Goal: Task Accomplishment & Management: Use online tool/utility

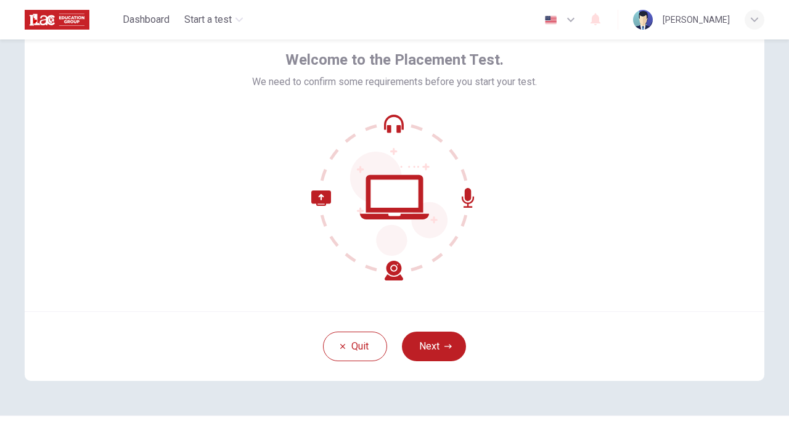
scroll to position [58, 0]
click at [445, 350] on icon "button" at bounding box center [448, 347] width 7 height 7
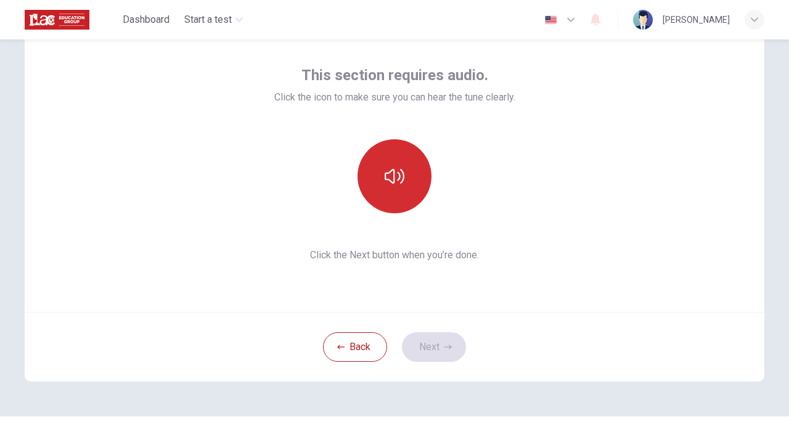
click at [391, 179] on icon "button" at bounding box center [395, 177] width 20 height 20
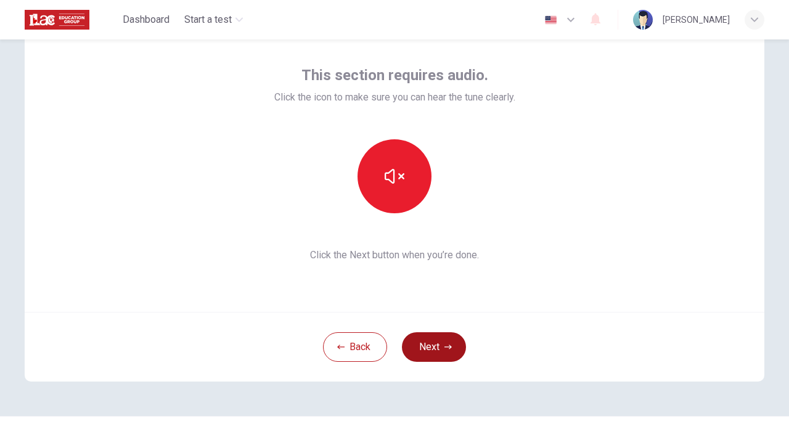
click at [436, 345] on button "Next" at bounding box center [434, 347] width 64 height 30
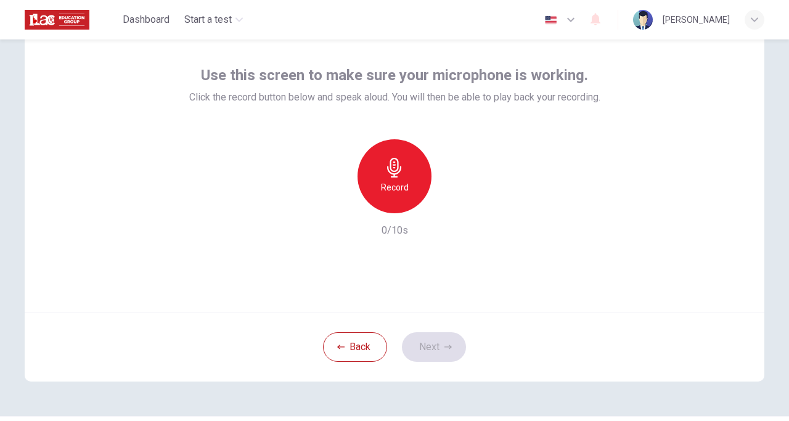
click at [393, 185] on h6 "Record" at bounding box center [395, 187] width 28 height 15
click at [450, 206] on icon "button" at bounding box center [451, 203] width 12 height 12
click at [442, 354] on button "Next" at bounding box center [434, 347] width 64 height 30
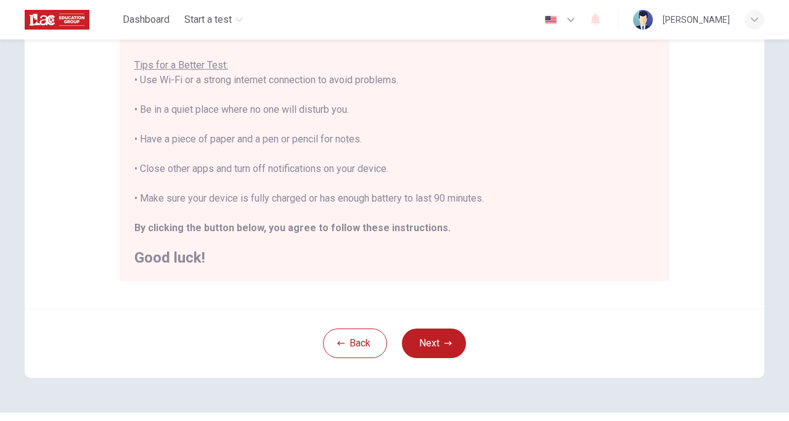
scroll to position [239, 0]
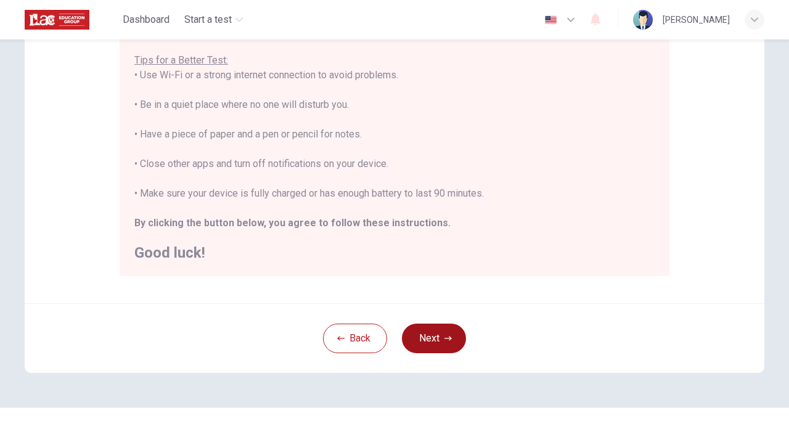
click at [433, 345] on button "Next" at bounding box center [434, 339] width 64 height 30
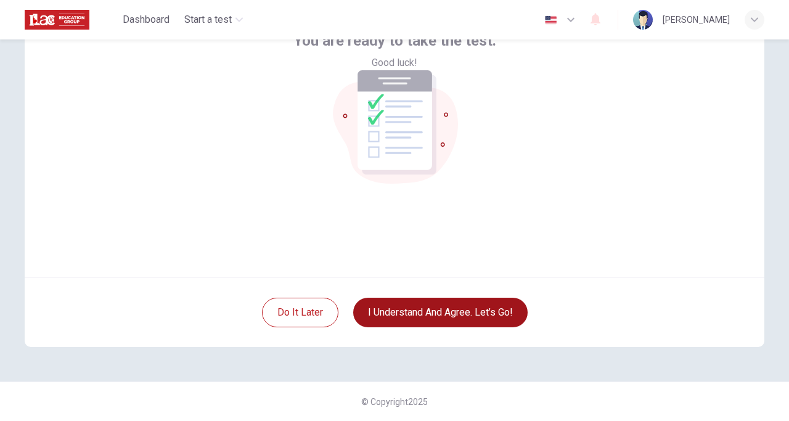
scroll to position [93, 0]
click at [438, 315] on button "I understand and agree. Let’s go!" at bounding box center [440, 313] width 175 height 30
click at [475, 311] on button "I understand and agree. Let’s go!" at bounding box center [440, 313] width 175 height 30
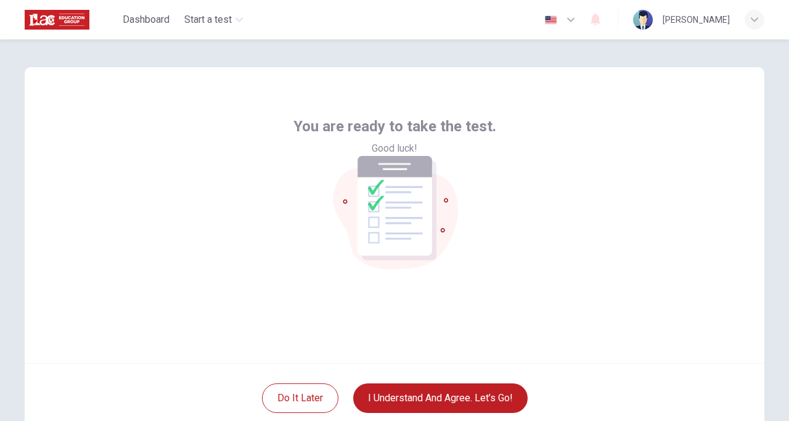
scroll to position [0, 0]
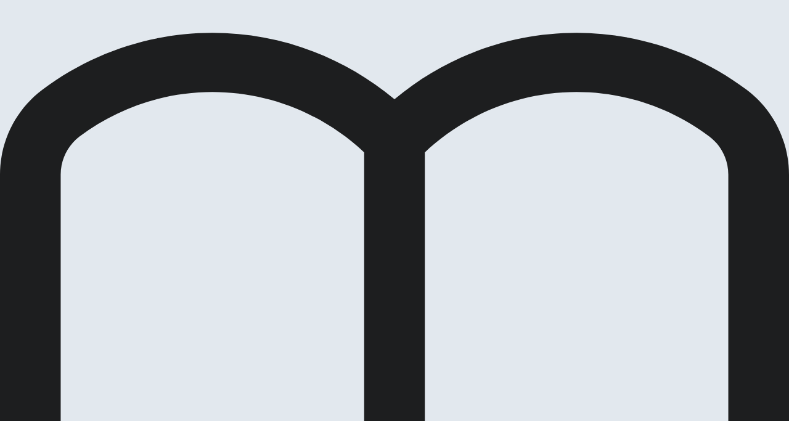
scroll to position [62, 0]
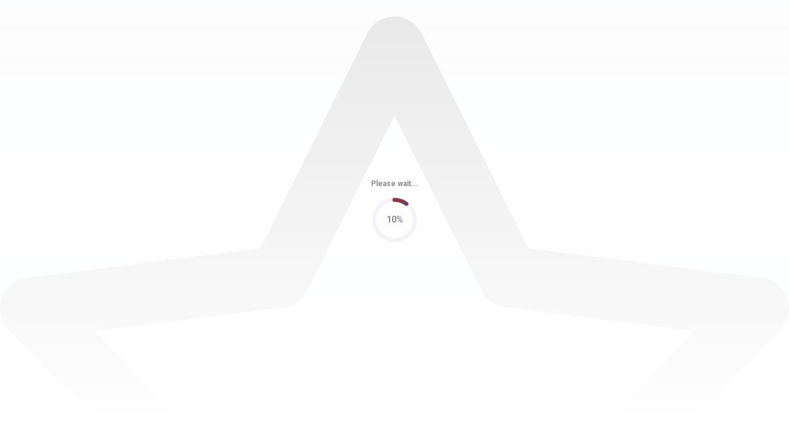
scroll to position [0, 0]
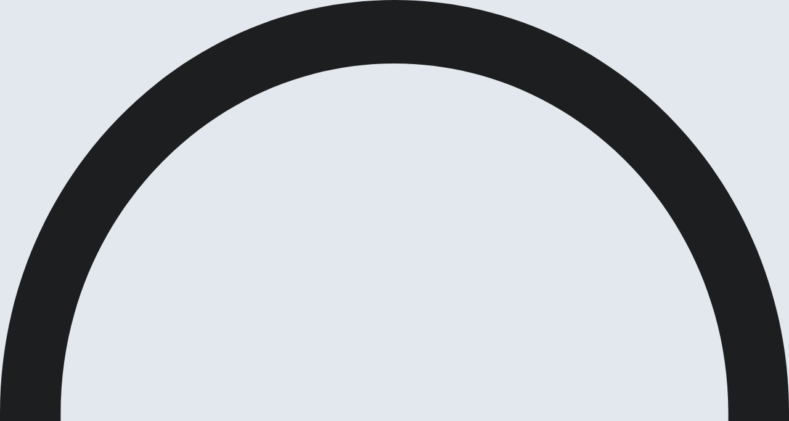
scroll to position [0, 0]
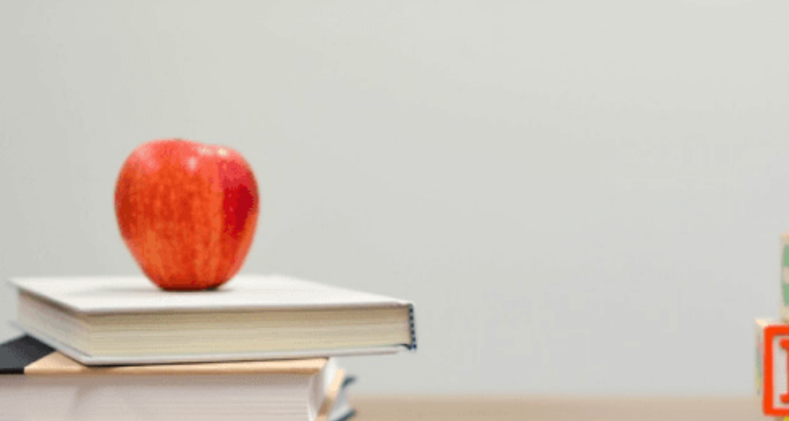
scroll to position [70, 0]
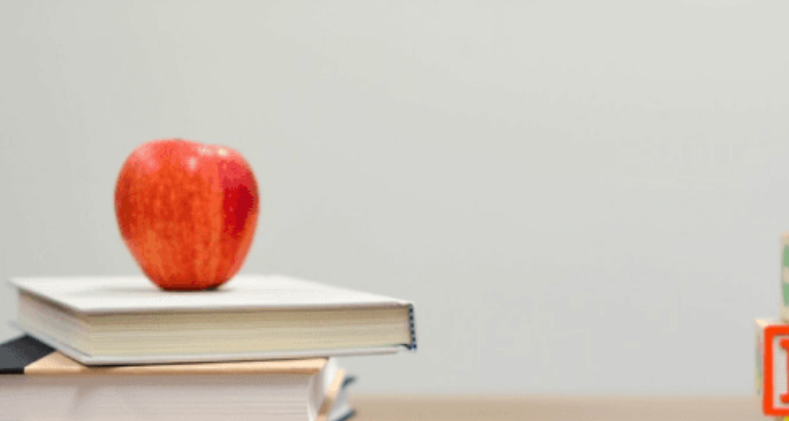
scroll to position [136, 0]
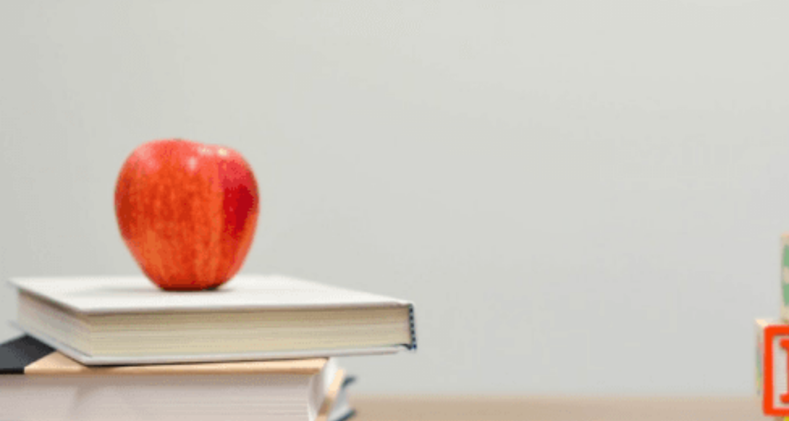
type input "49"
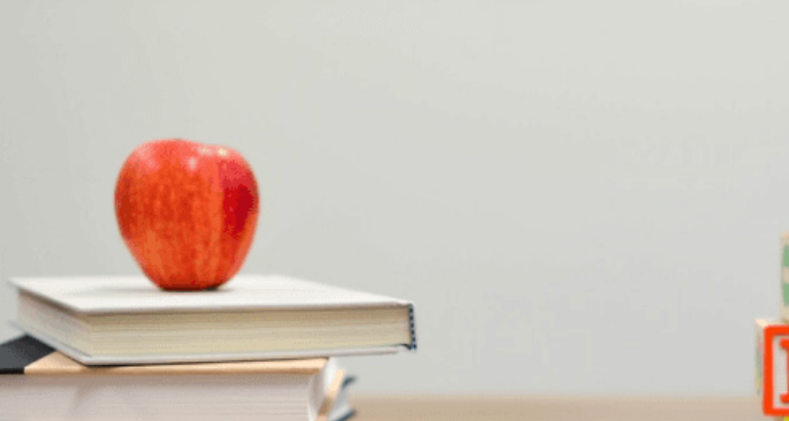
scroll to position [416, 0]
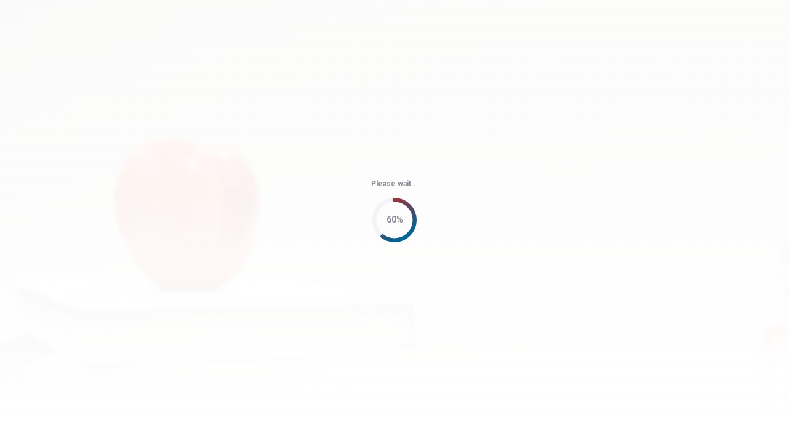
type input "64"
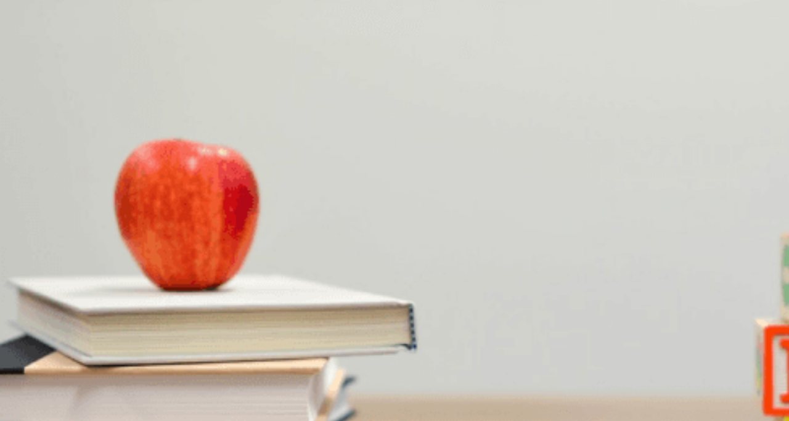
scroll to position [1150, 0]
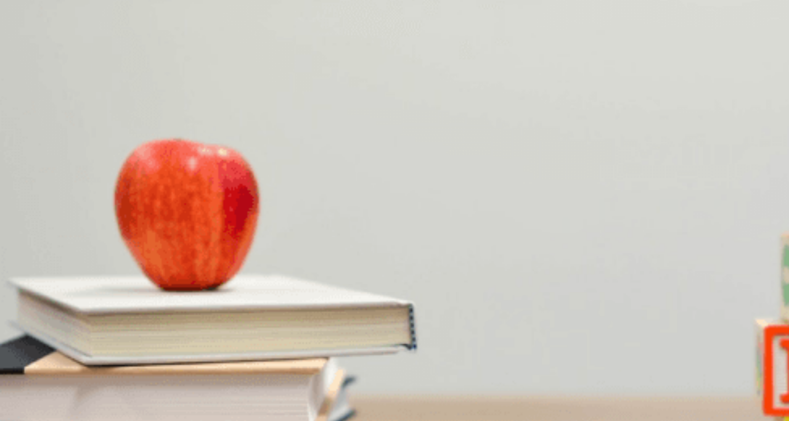
scroll to position [136, 0]
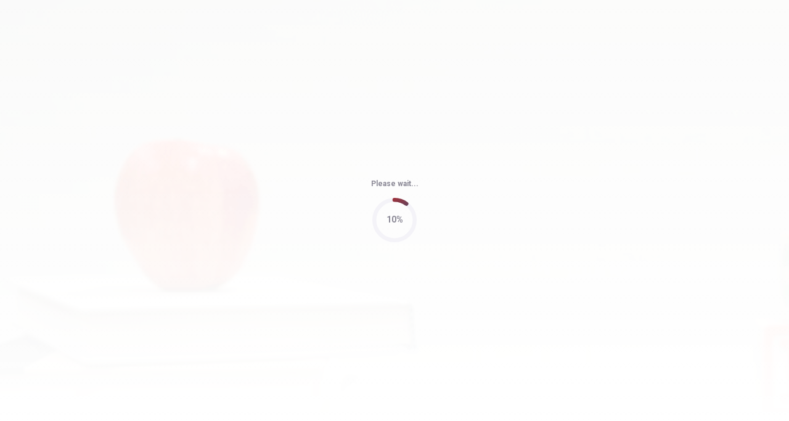
type input "63"
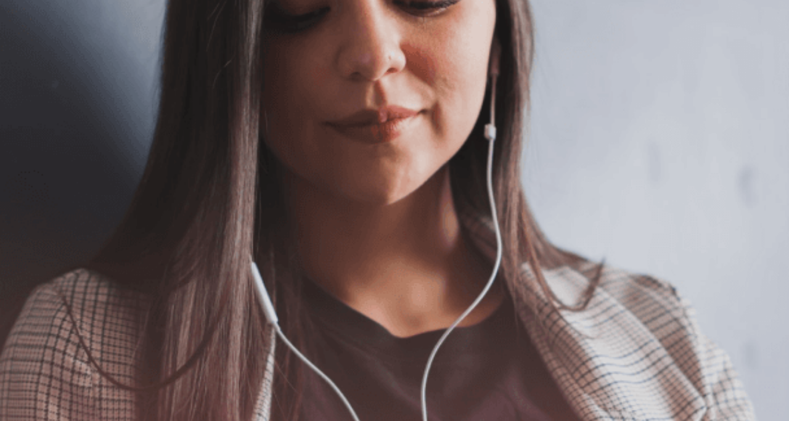
scroll to position [0, 0]
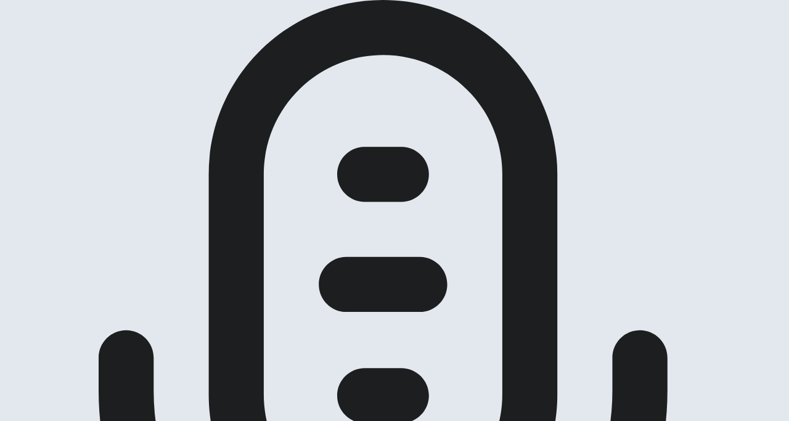
scroll to position [109, 0]
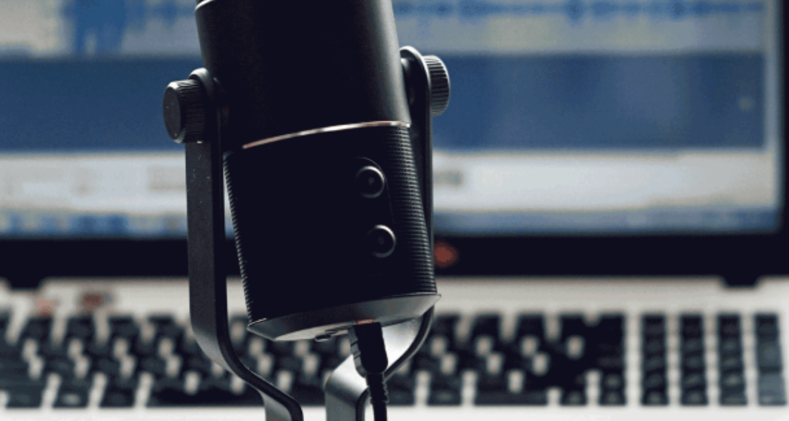
scroll to position [0, 0]
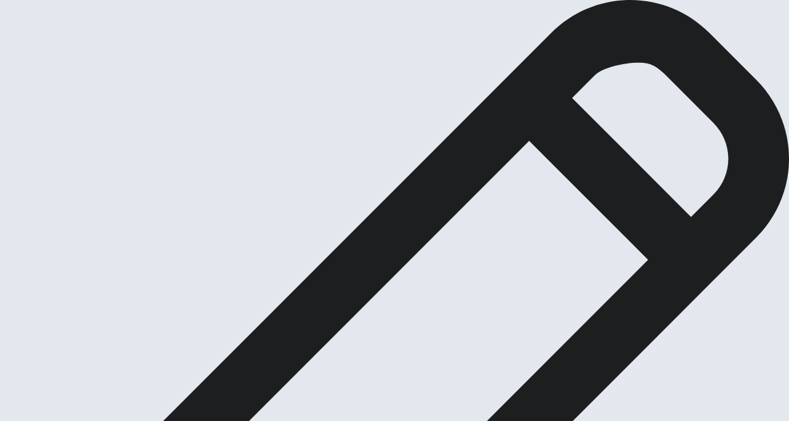
type textarea "when I have to adapt a new situation I first felt a nerves and fear. but nowada…"
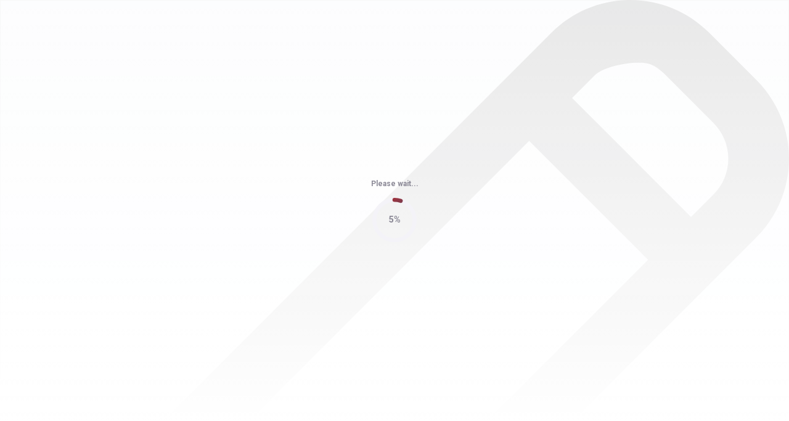
scroll to position [0, 0]
